Goal: Information Seeking & Learning: Learn about a topic

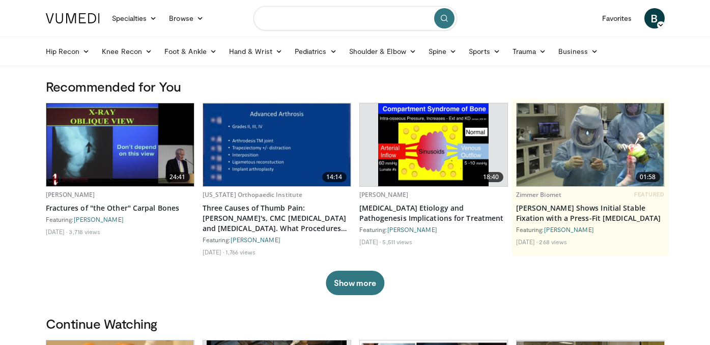
click at [295, 27] on input "Search topics, interventions" at bounding box center [356, 18] width 204 height 24
type input "**********"
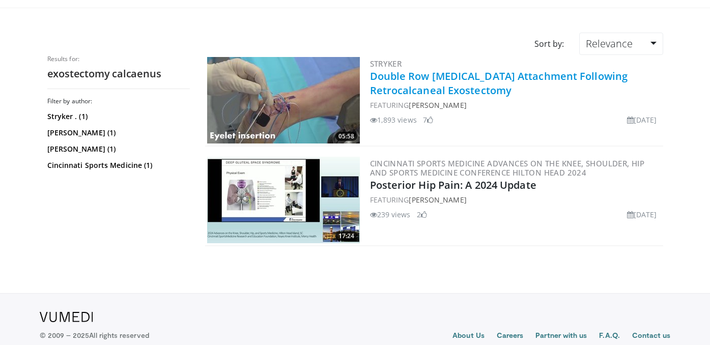
scroll to position [18, 0]
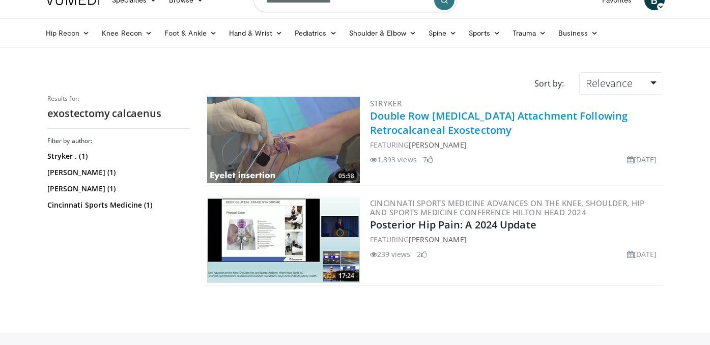
click at [417, 129] on link "Double Row Achilles Tendon Attachment Following Retrocalcaneal Exostectomy" at bounding box center [499, 123] width 258 height 28
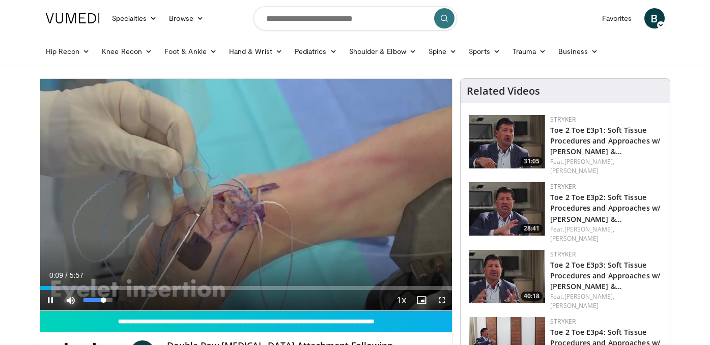
click at [70, 300] on span "Video Player" at bounding box center [71, 300] width 20 height 20
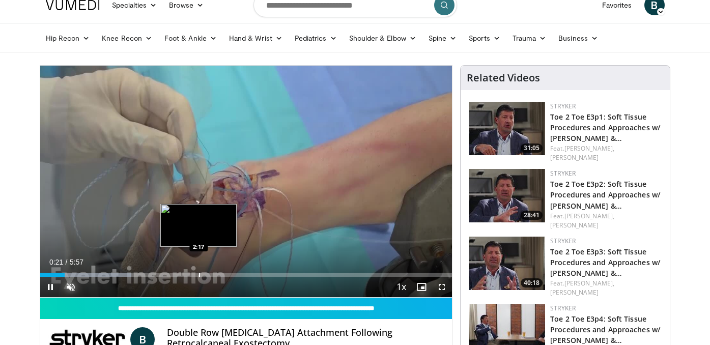
scroll to position [16, 0]
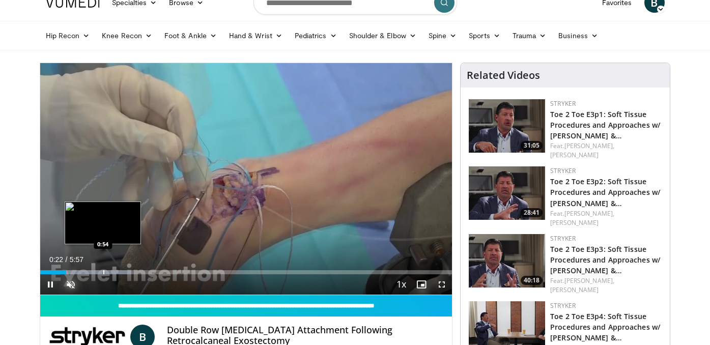
click at [103, 269] on div "Loaded : 22.16% 0:22 0:54" at bounding box center [246, 270] width 412 height 10
click at [95, 272] on div "Progress Bar" at bounding box center [95, 272] width 1 height 4
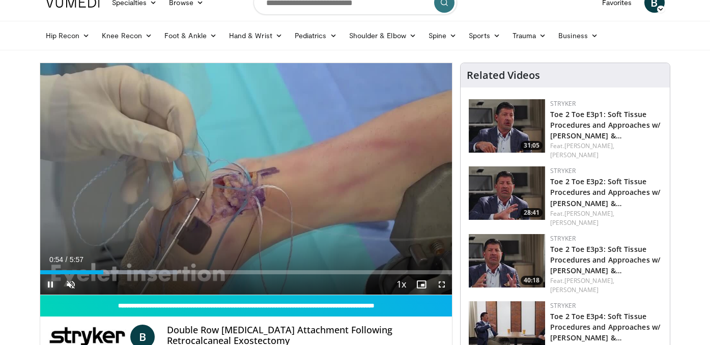
click at [45, 284] on span "Video Player" at bounding box center [50, 284] width 20 height 20
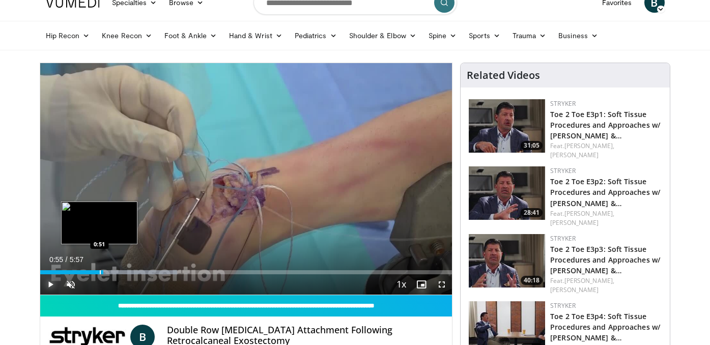
click at [100, 271] on div "Progress Bar" at bounding box center [100, 272] width 1 height 4
click at [83, 271] on div "Loaded : 33.25% 0:51 0:37" at bounding box center [246, 272] width 412 height 4
click at [75, 272] on div "Progress Bar" at bounding box center [75, 272] width 1 height 4
click at [65, 273] on div "Progress Bar" at bounding box center [65, 272] width 1 height 4
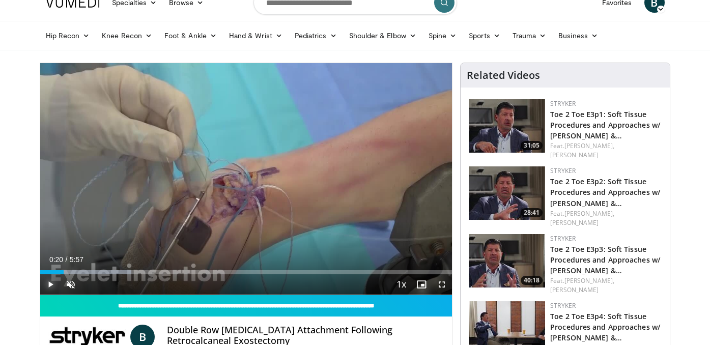
click at [50, 287] on span "Video Player" at bounding box center [50, 284] width 20 height 20
click at [49, 287] on span "Video Player" at bounding box center [50, 284] width 20 height 20
click at [70, 282] on span "Video Player" at bounding box center [71, 284] width 20 height 20
click at [48, 287] on span "Video Player" at bounding box center [50, 284] width 20 height 20
click at [51, 287] on span "Video Player" at bounding box center [50, 284] width 20 height 20
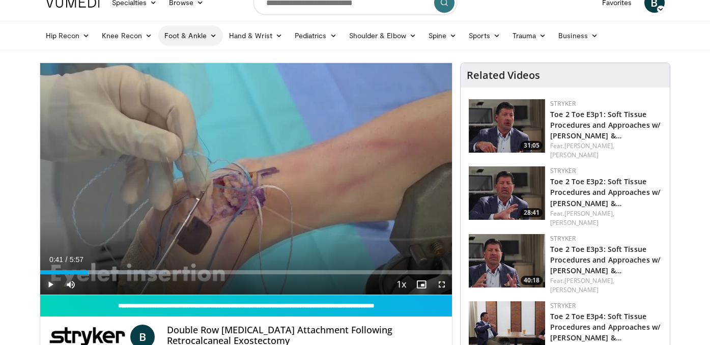
scroll to position [0, 0]
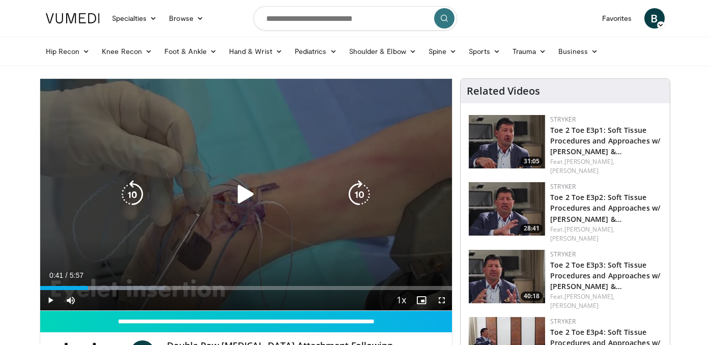
click at [251, 197] on icon "Video Player" at bounding box center [246, 194] width 29 height 29
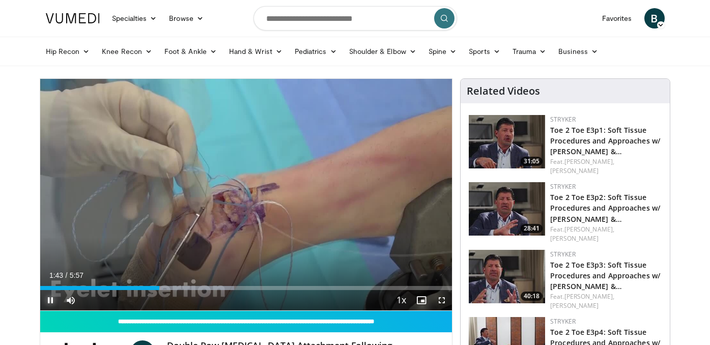
click at [47, 299] on span "Video Player" at bounding box center [50, 300] width 20 height 20
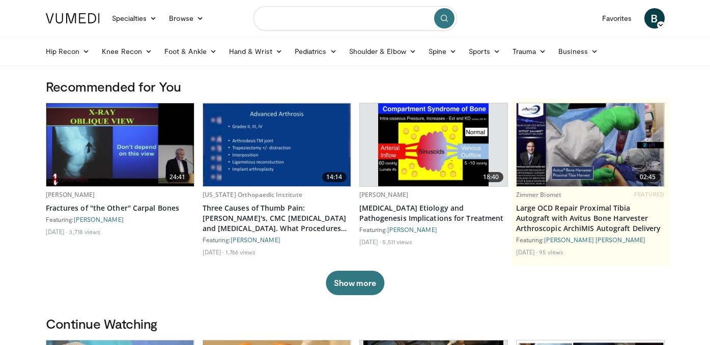
click at [292, 25] on input "Search topics, interventions" at bounding box center [356, 18] width 204 height 24
type input "**********"
